Goal: Transaction & Acquisition: Purchase product/service

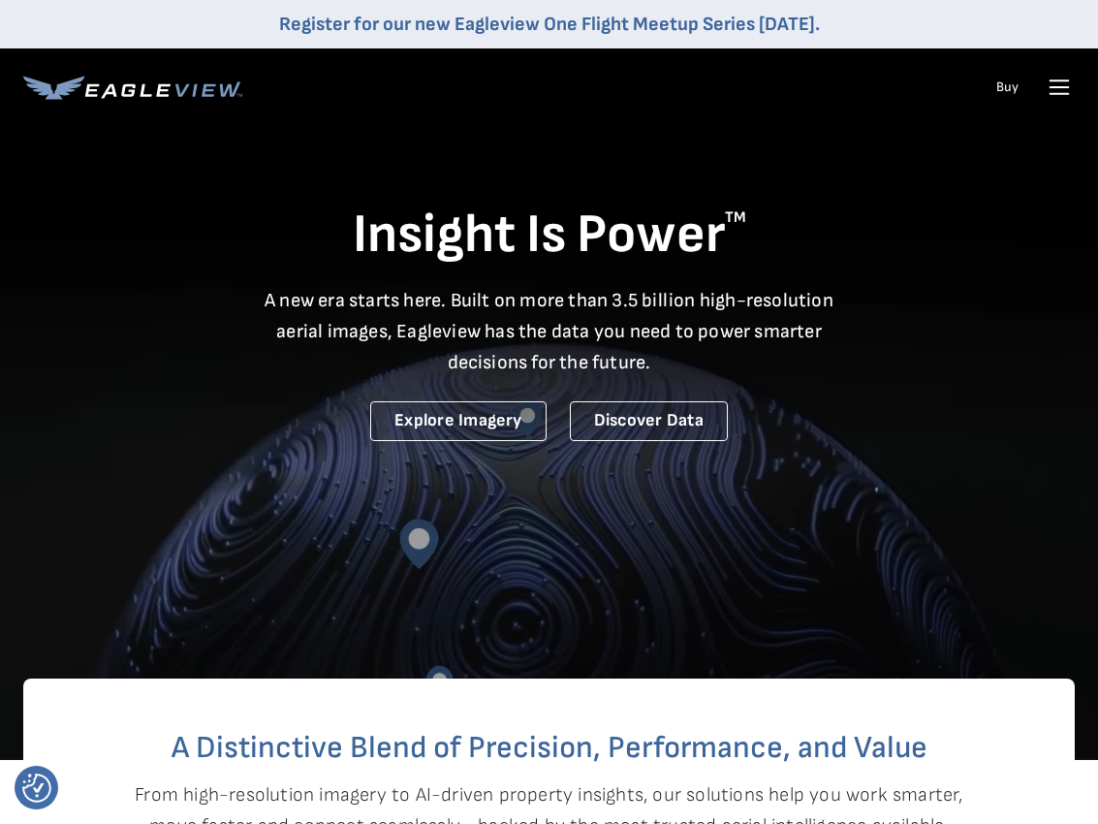
click at [1002, 93] on link "Buy" at bounding box center [1007, 87] width 22 height 17
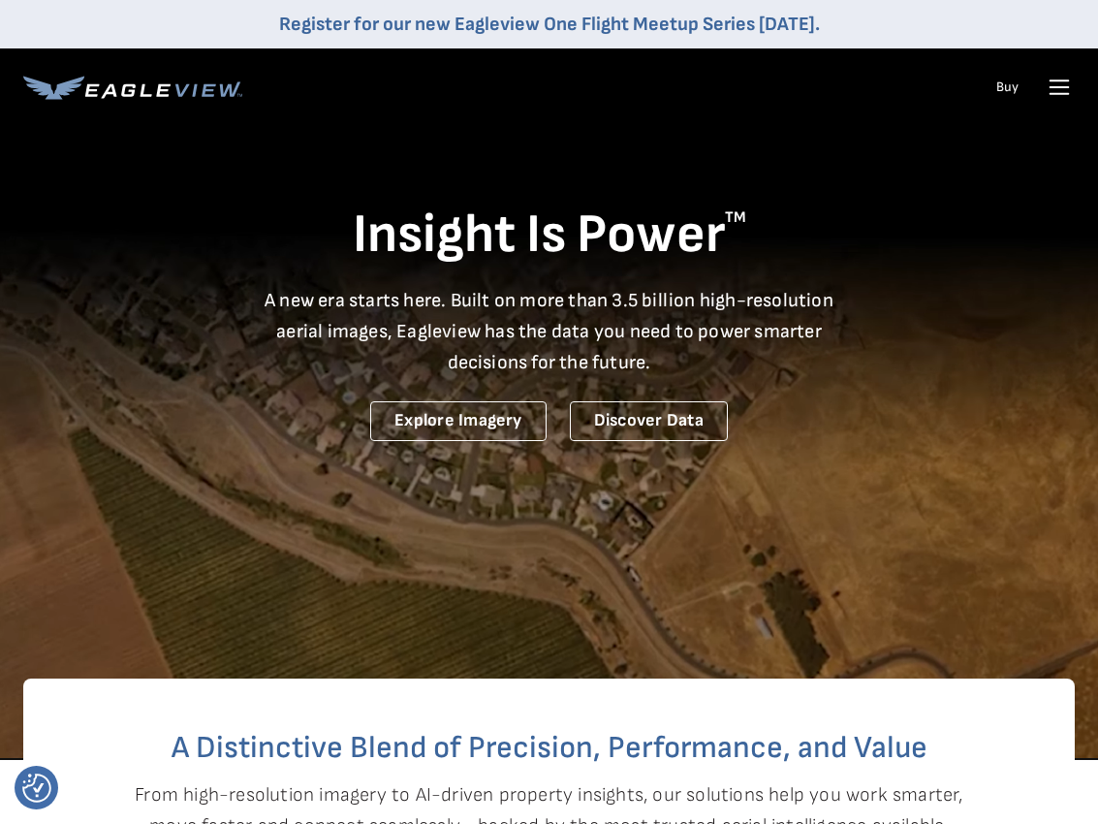
click at [1069, 85] on icon at bounding box center [1059, 87] width 31 height 31
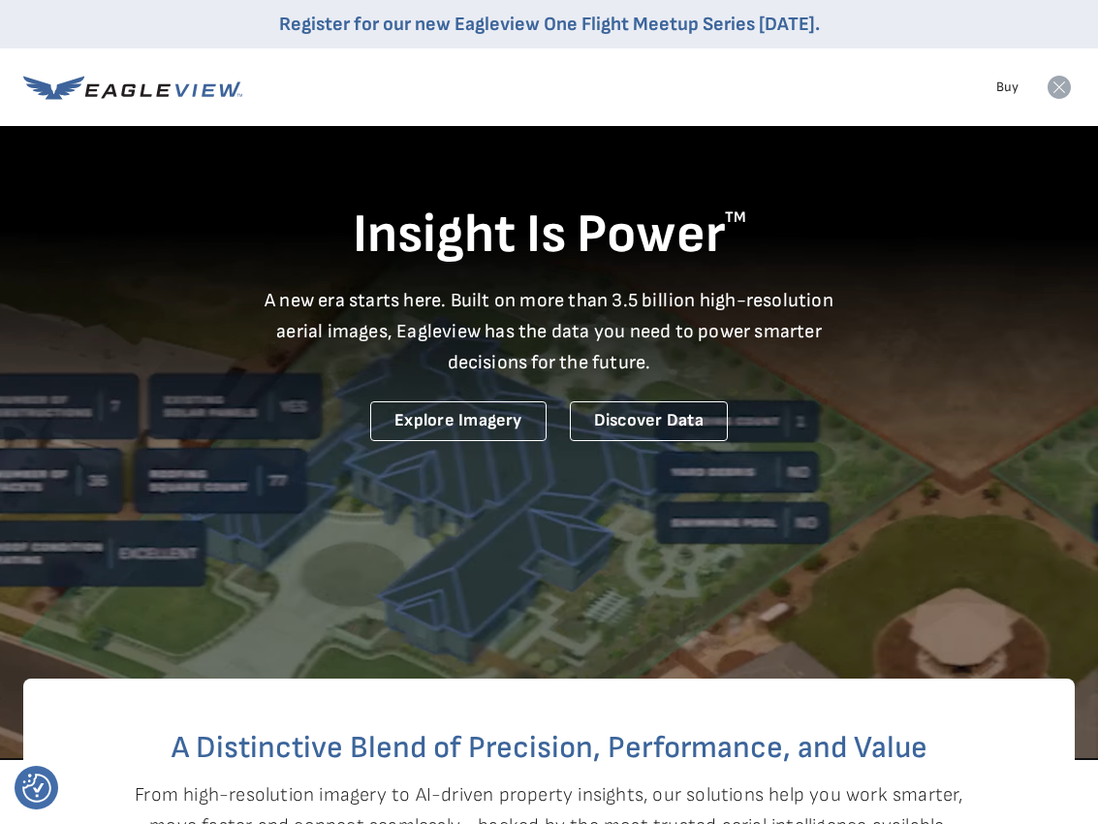
click at [1005, 92] on link "Buy" at bounding box center [1007, 87] width 22 height 17
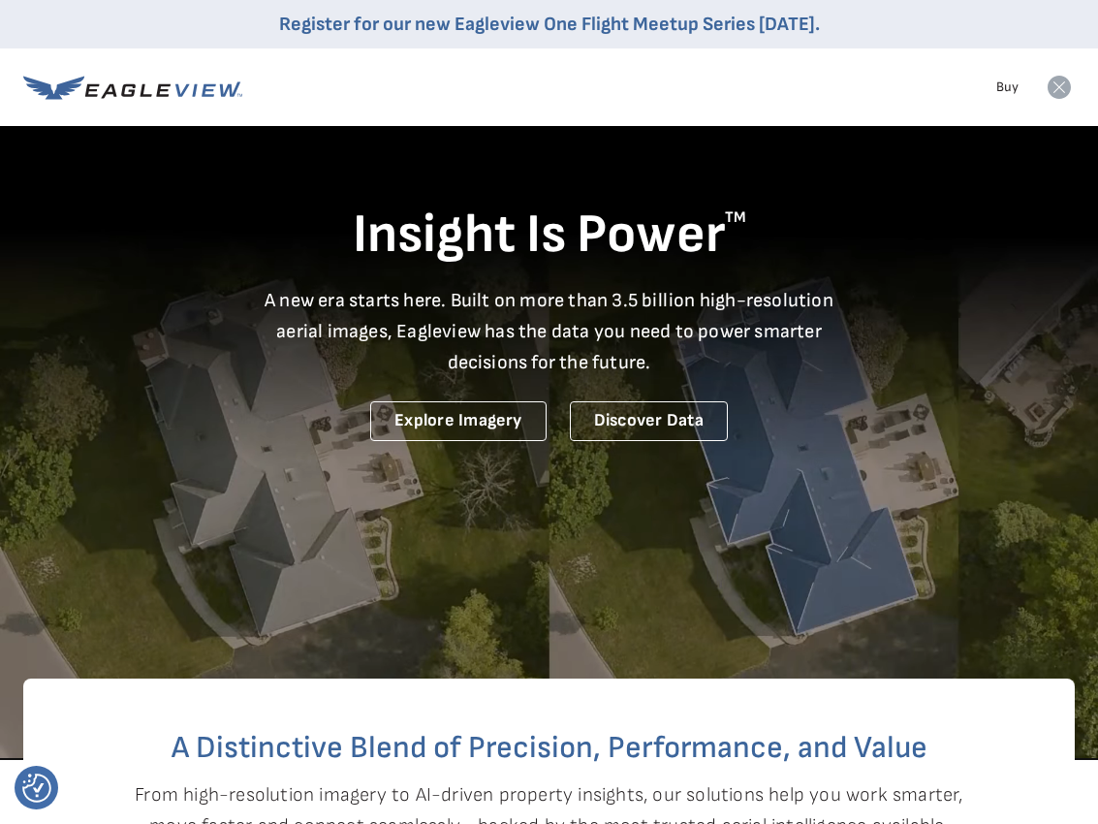
click at [1055, 86] on icon at bounding box center [1059, 87] width 23 height 23
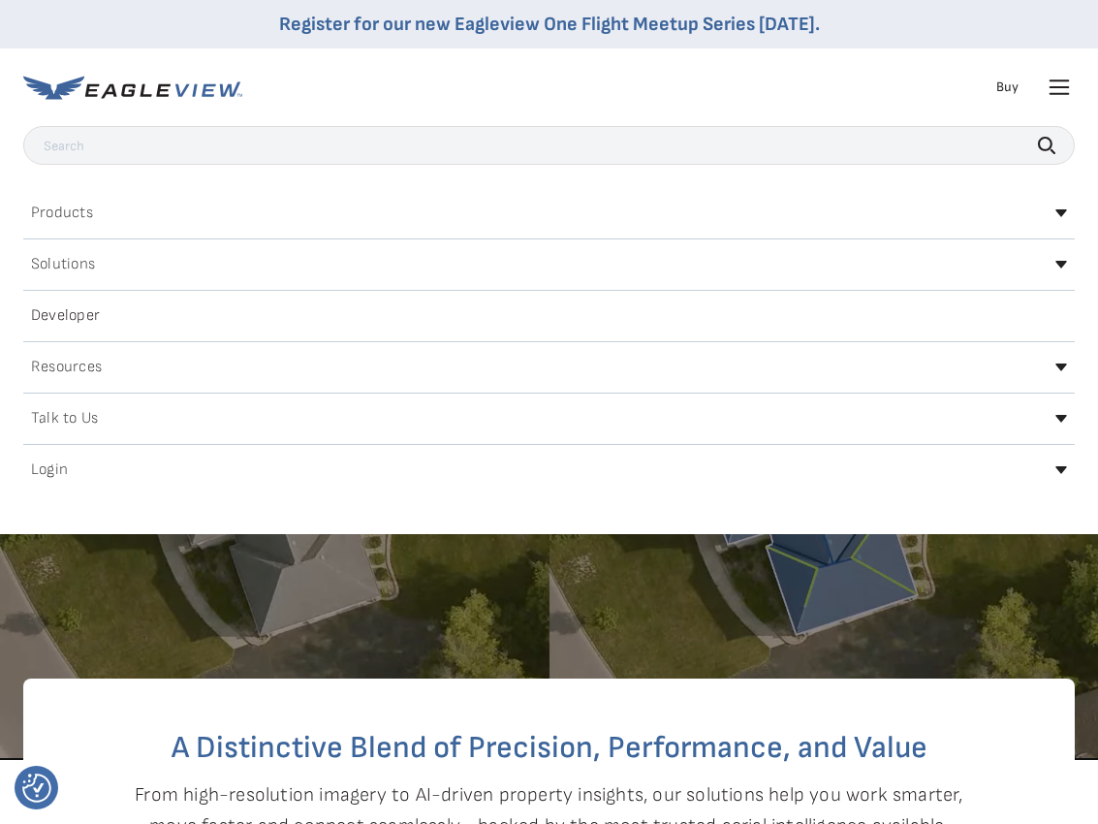
click at [47, 467] on h2 "Login" at bounding box center [49, 470] width 37 height 16
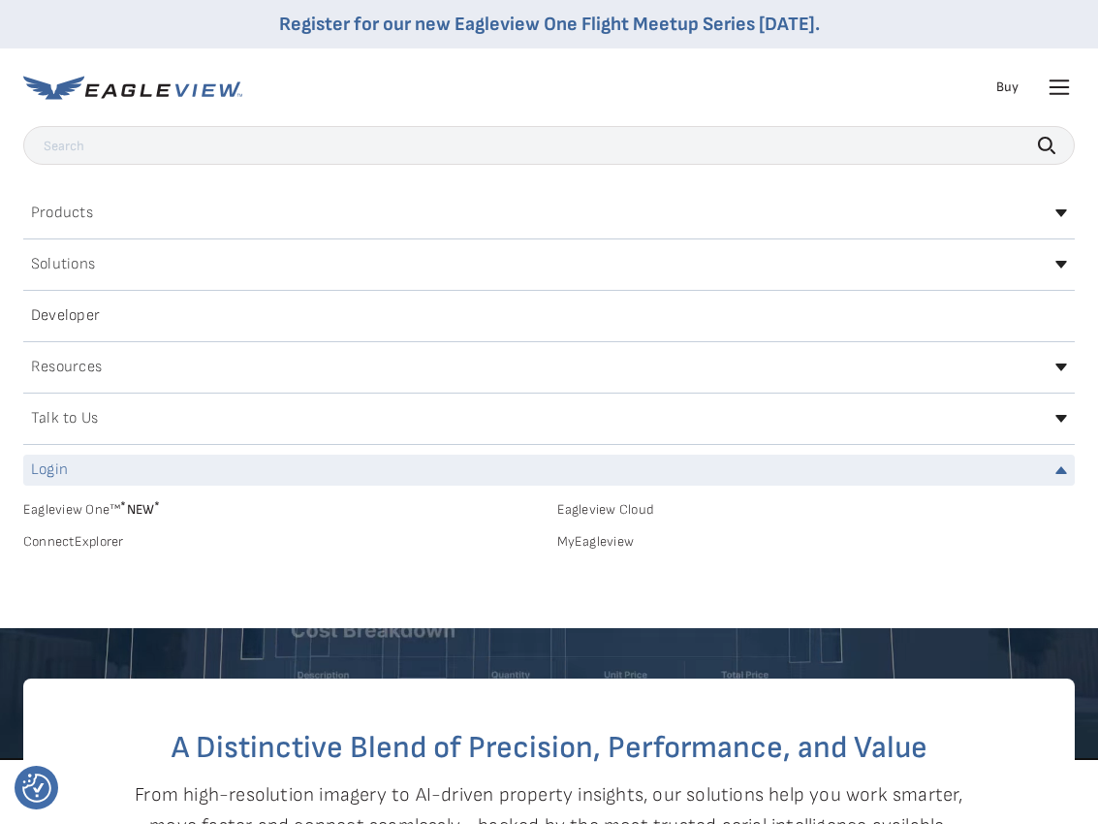
click at [594, 538] on link "MyEagleview" at bounding box center [816, 541] width 519 height 17
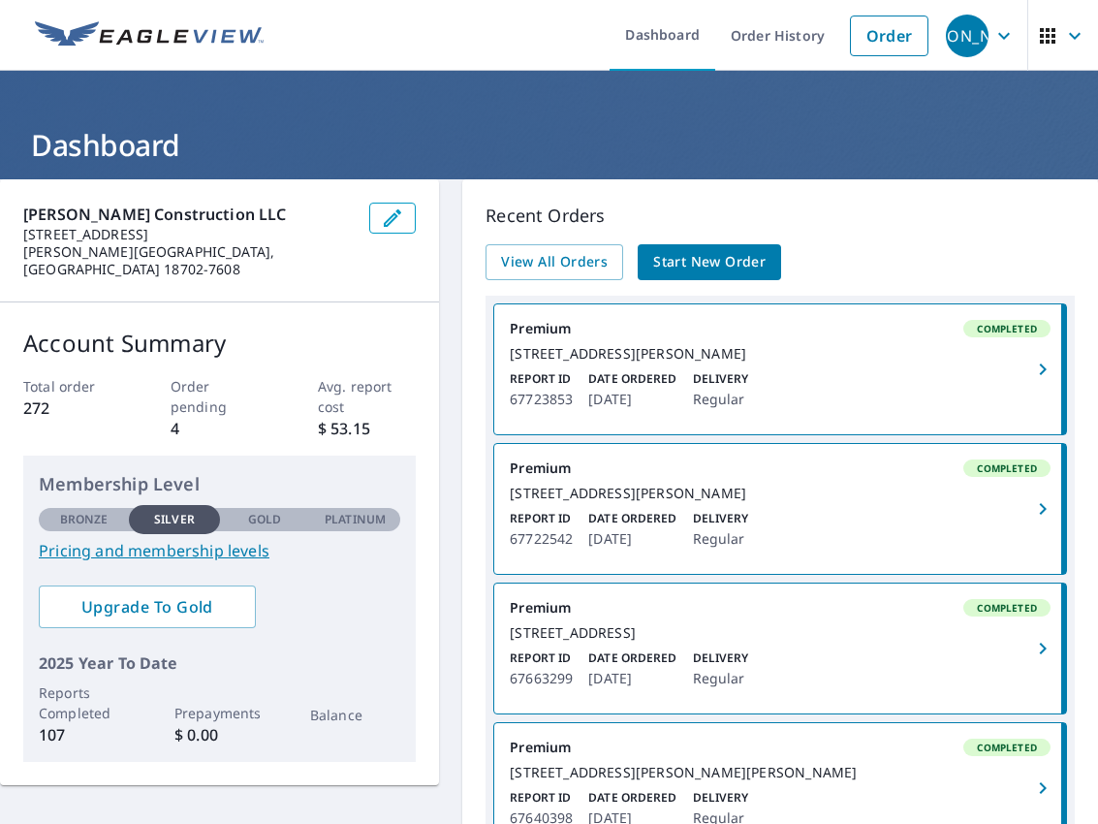
click at [735, 268] on span "Start New Order" at bounding box center [709, 262] width 112 height 24
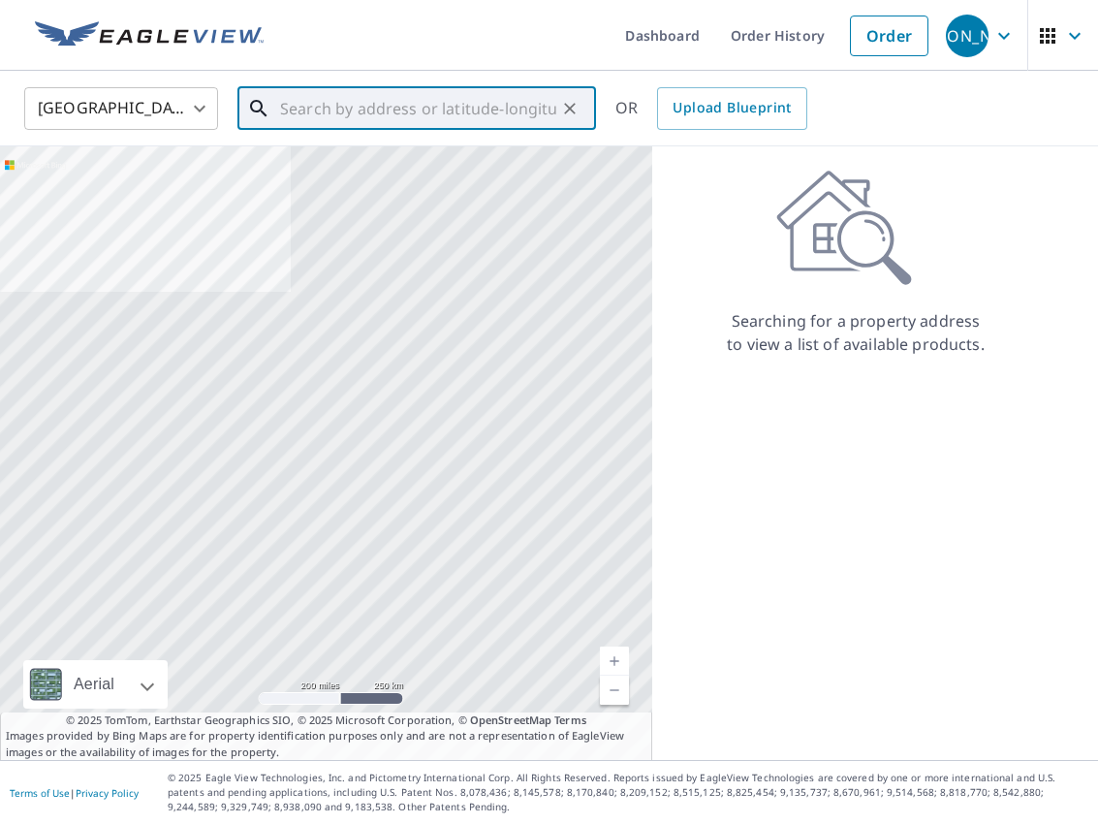
click at [434, 101] on input "text" at bounding box center [418, 108] width 276 height 54
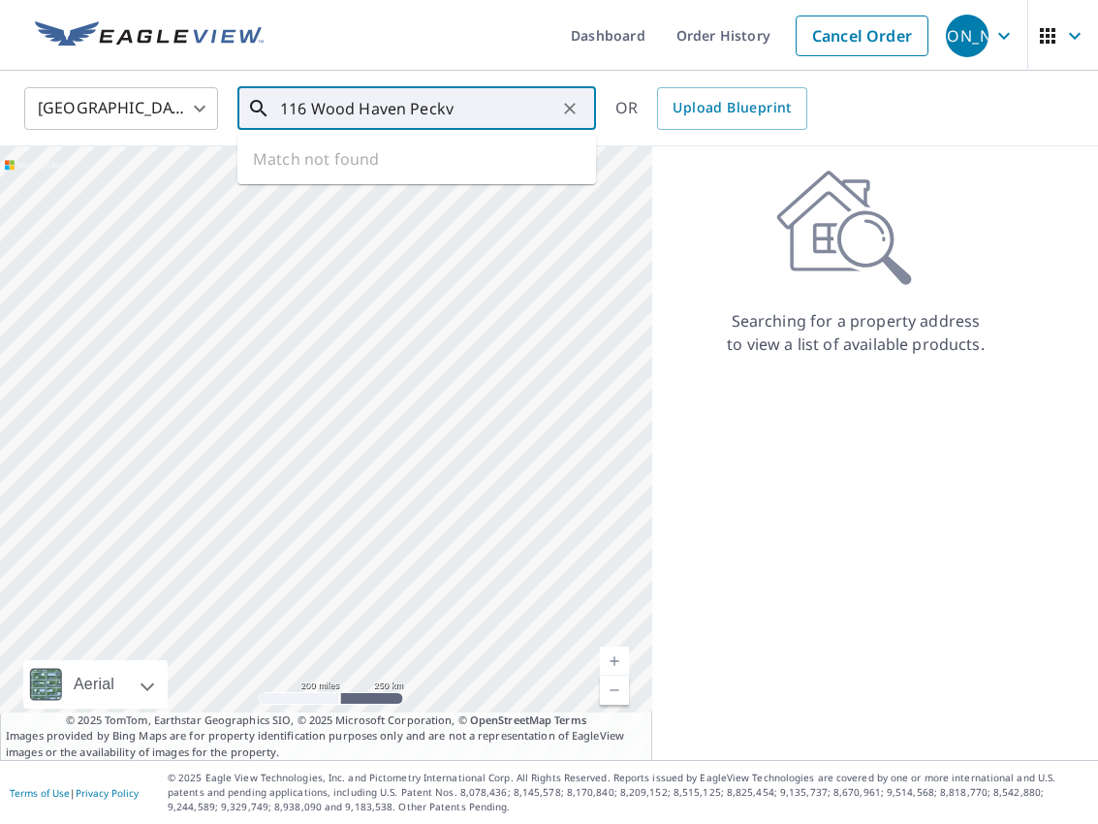
drag, startPoint x: 474, startPoint y: 105, endPoint x: 356, endPoint y: 102, distance: 118.3
click at [356, 102] on input "116 Wood Haven Peckv" at bounding box center [418, 108] width 276 height 54
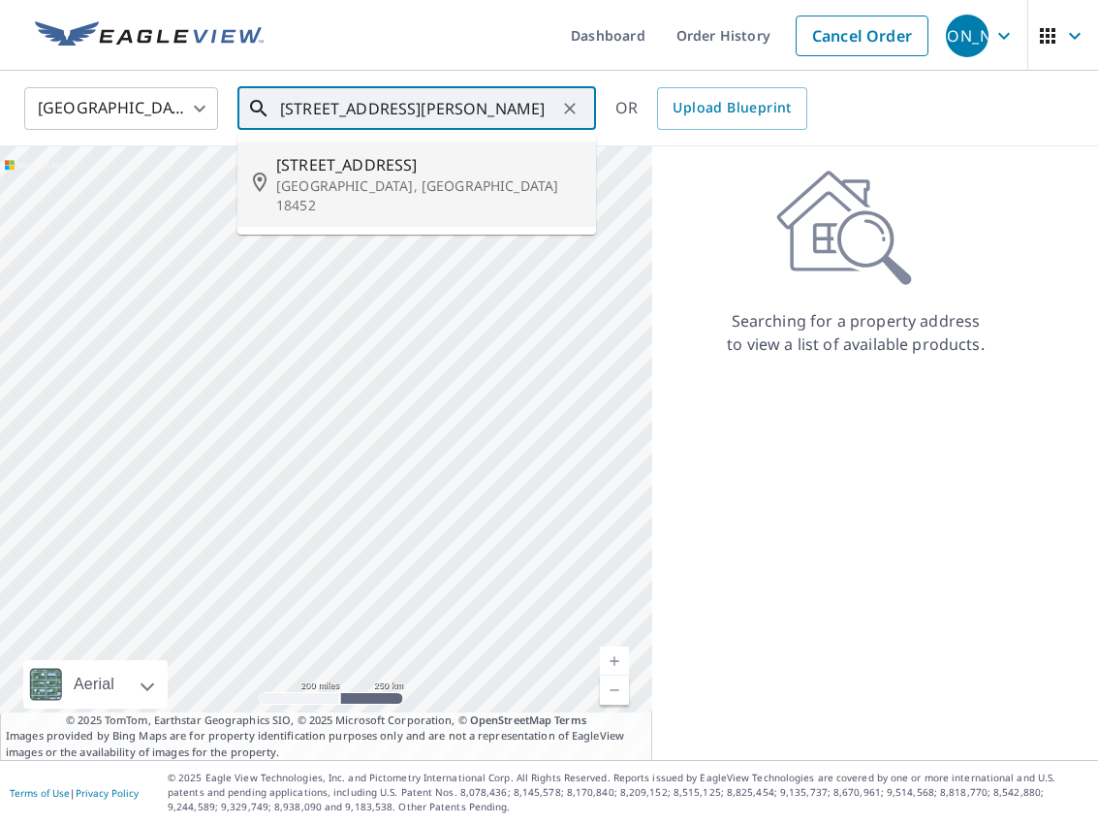
click at [411, 186] on p "[GEOGRAPHIC_DATA], [GEOGRAPHIC_DATA] 18452" at bounding box center [428, 195] width 304 height 39
type input "[STREET_ADDRESS]"
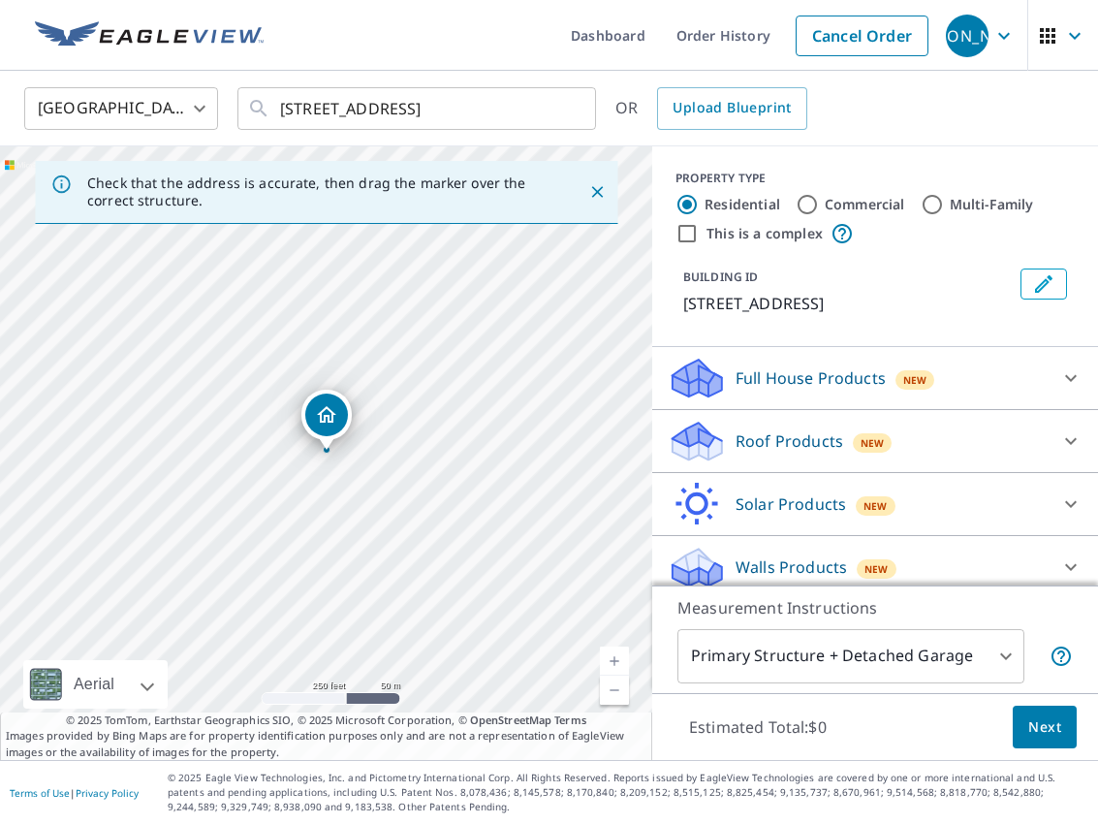
click at [854, 440] on div "New" at bounding box center [873, 442] width 40 height 19
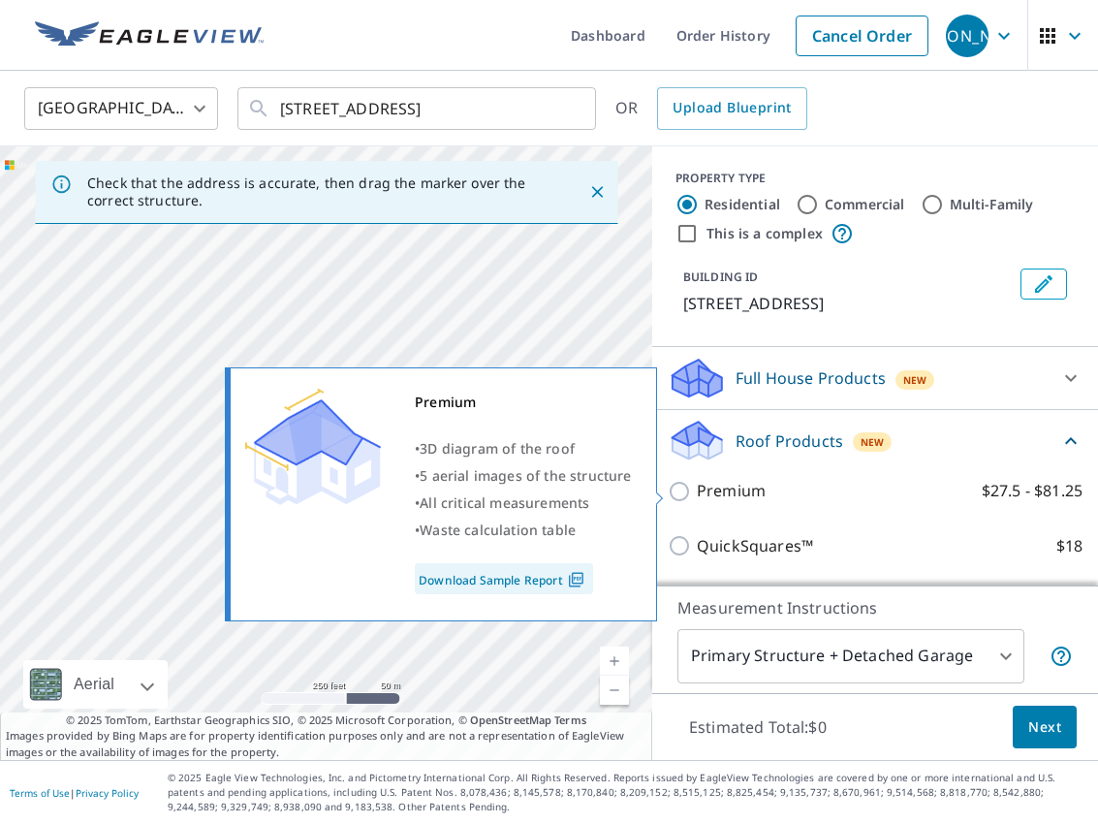
click at [717, 497] on p "Premium" at bounding box center [731, 491] width 69 height 24
click at [697, 497] on input "Premium $27.5 - $81.25" at bounding box center [682, 491] width 29 height 23
checkbox input "true"
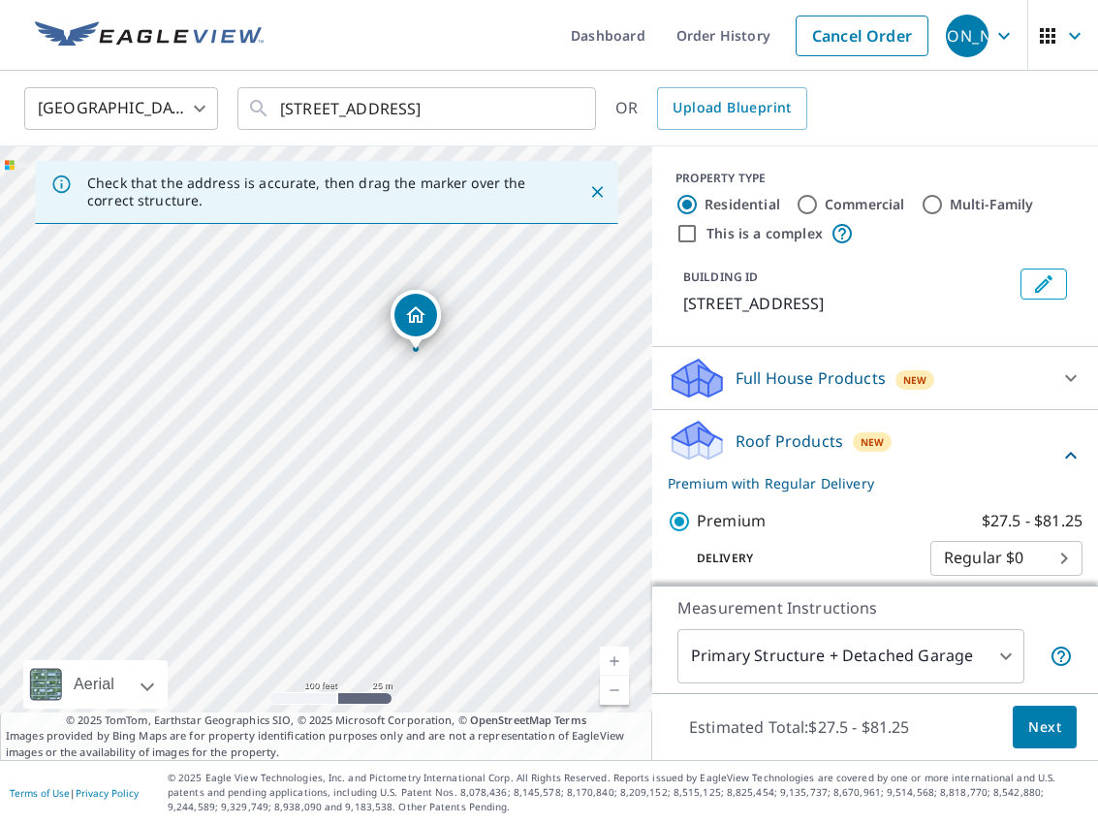
drag, startPoint x: 492, startPoint y: 365, endPoint x: 576, endPoint y: 310, distance: 100.0
click at [576, 310] on div "[STREET_ADDRESS]" at bounding box center [326, 453] width 652 height 614
click at [332, 335] on div "[STREET_ADDRESS]" at bounding box center [326, 453] width 652 height 614
drag, startPoint x: 332, startPoint y: 420, endPoint x: 272, endPoint y: 427, distance: 60.6
drag, startPoint x: 241, startPoint y: 514, endPoint x: 363, endPoint y: 436, distance: 143.9
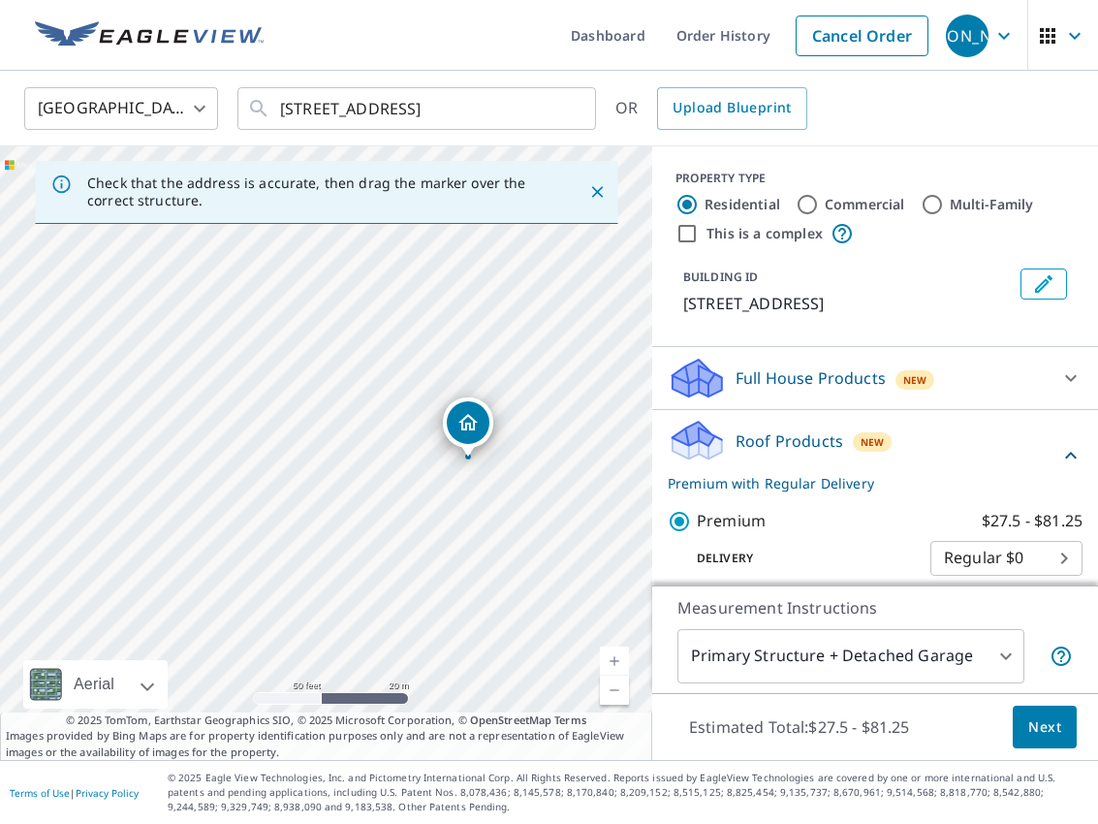
click at [1038, 723] on span "Next" at bounding box center [1044, 727] width 33 height 24
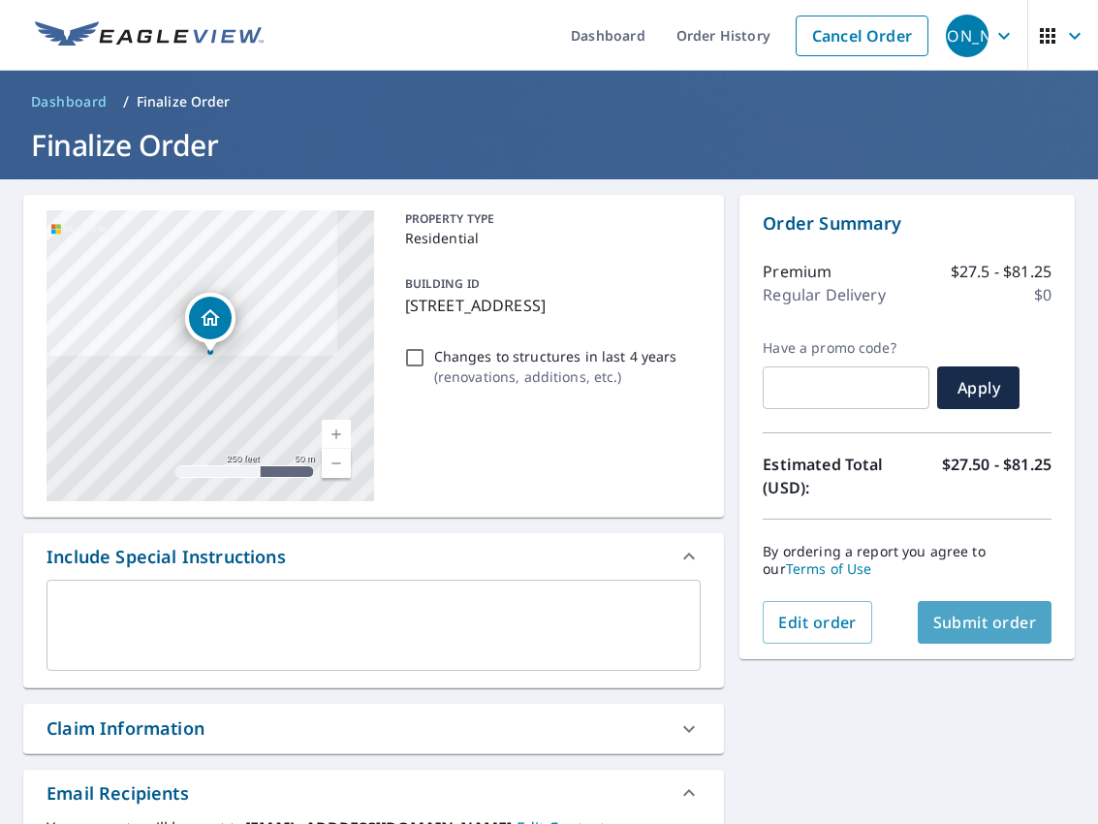
click at [993, 615] on span "Submit order" at bounding box center [985, 622] width 104 height 21
